Goal: Transaction & Acquisition: Purchase product/service

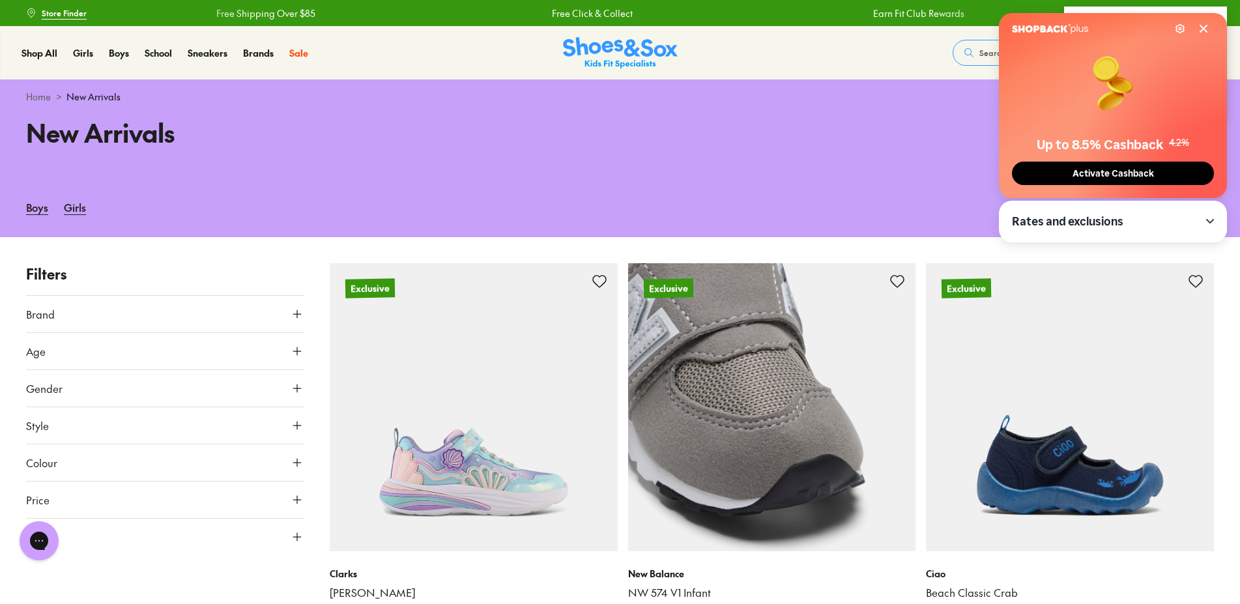
click at [868, 379] on img at bounding box center [772, 407] width 288 height 288
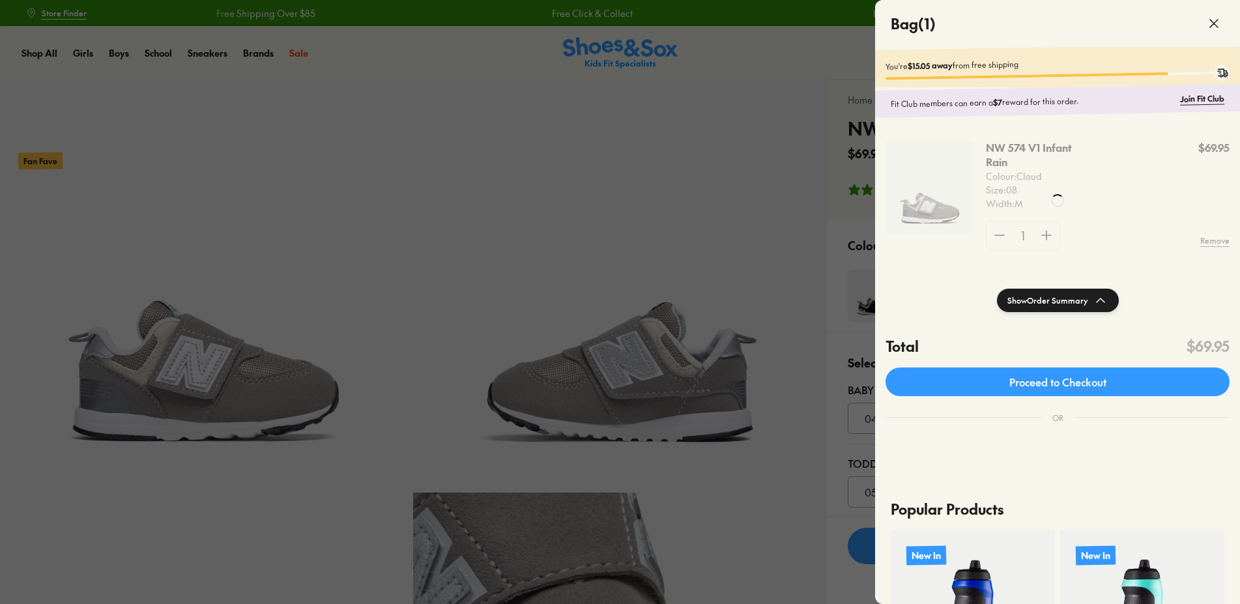
click at [1046, 236] on div at bounding box center [1057, 201] width 365 height 402
select select "*"
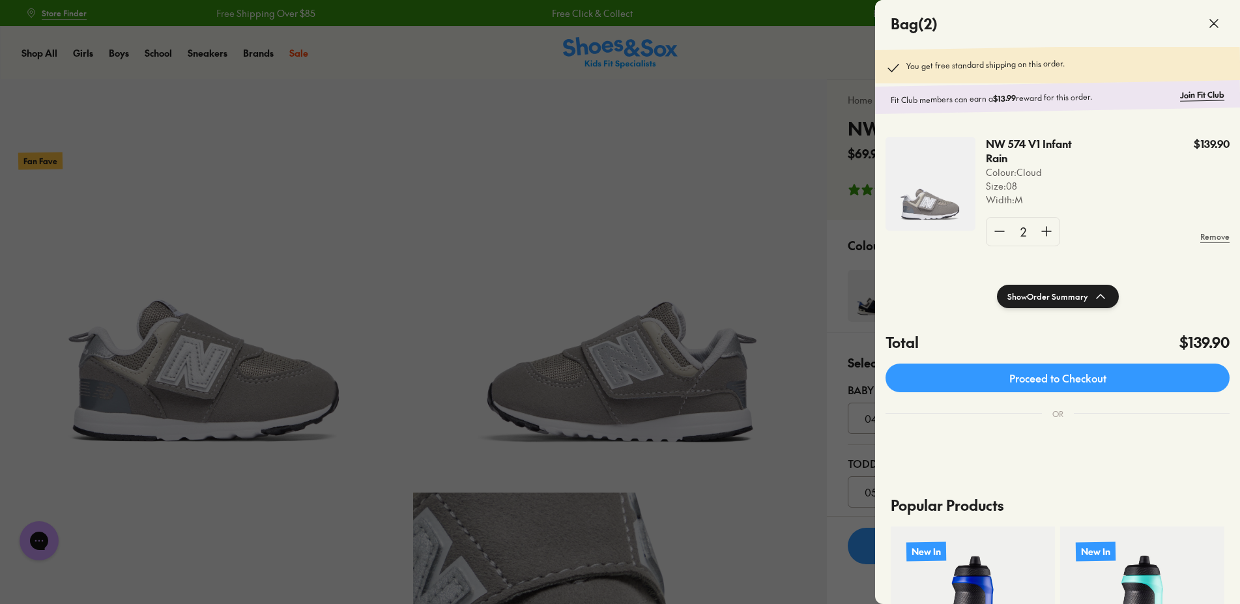
click at [1059, 308] on button "Show Order Summary" at bounding box center [1058, 296] width 122 height 23
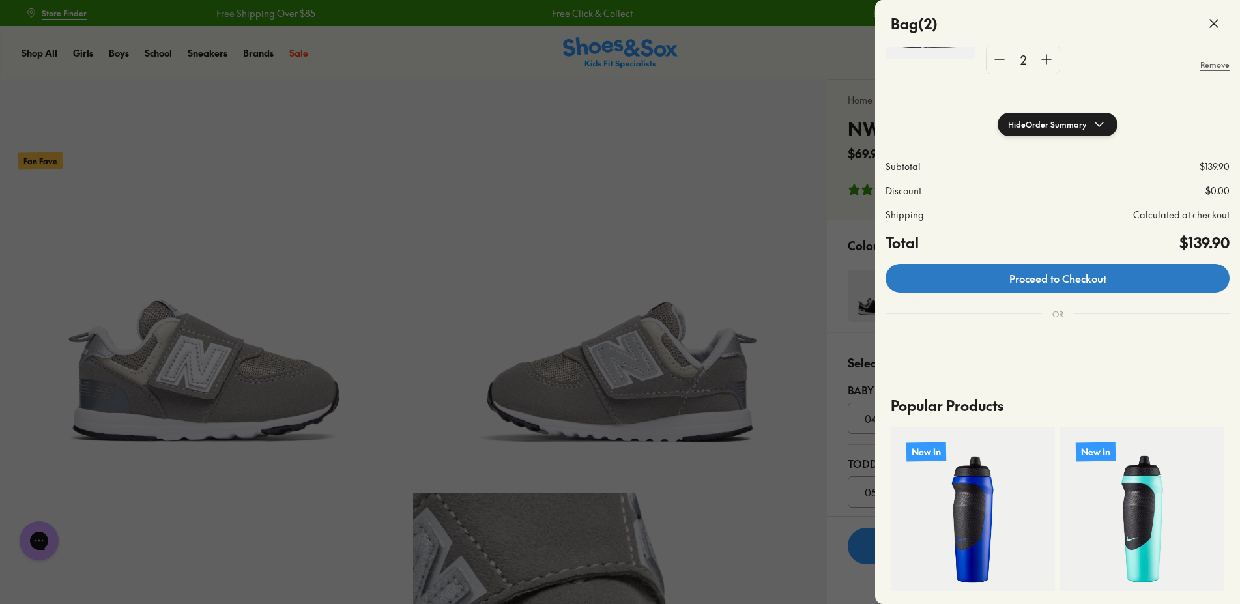
click at [1064, 293] on link "Proceed to Checkout" at bounding box center [1058, 278] width 344 height 29
